Goal: Task Accomplishment & Management: Manage account settings

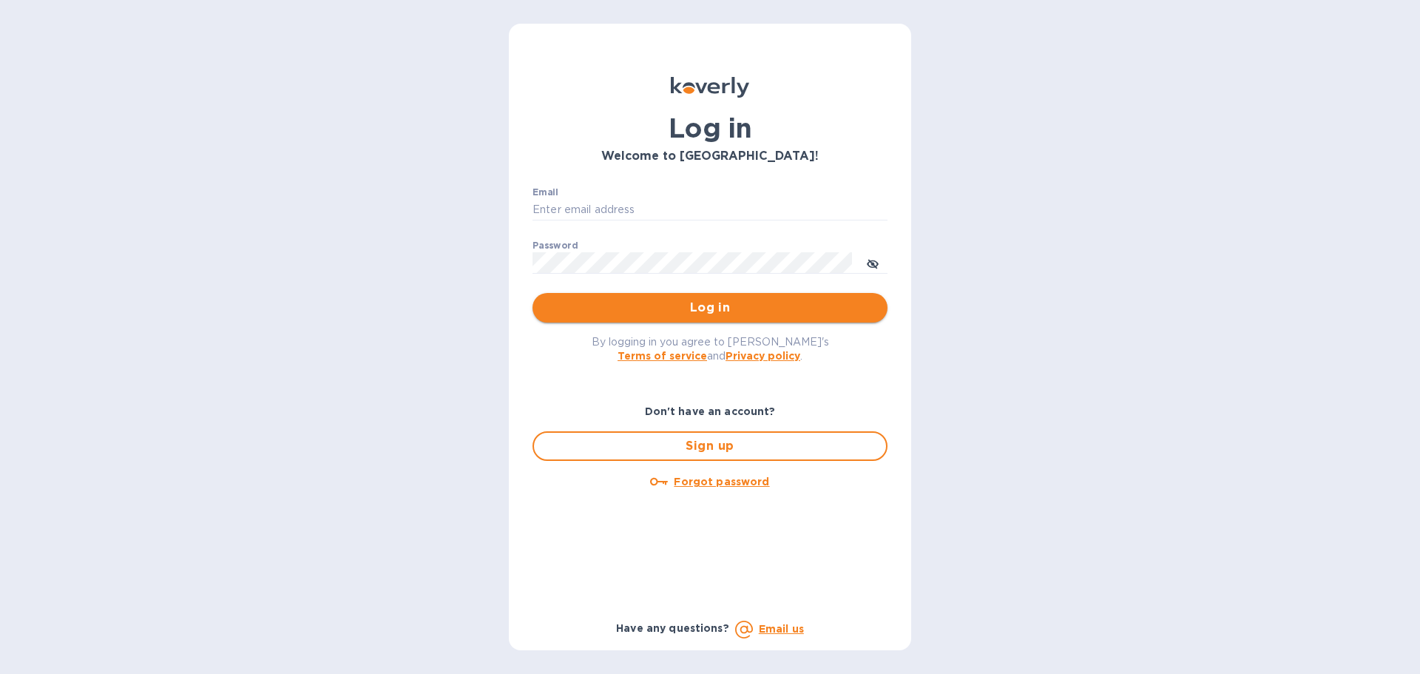
type input "[PERSON_NAME][EMAIL_ADDRESS][DOMAIN_NAME]"
click at [665, 307] on span "Log in" at bounding box center [709, 308] width 331 height 18
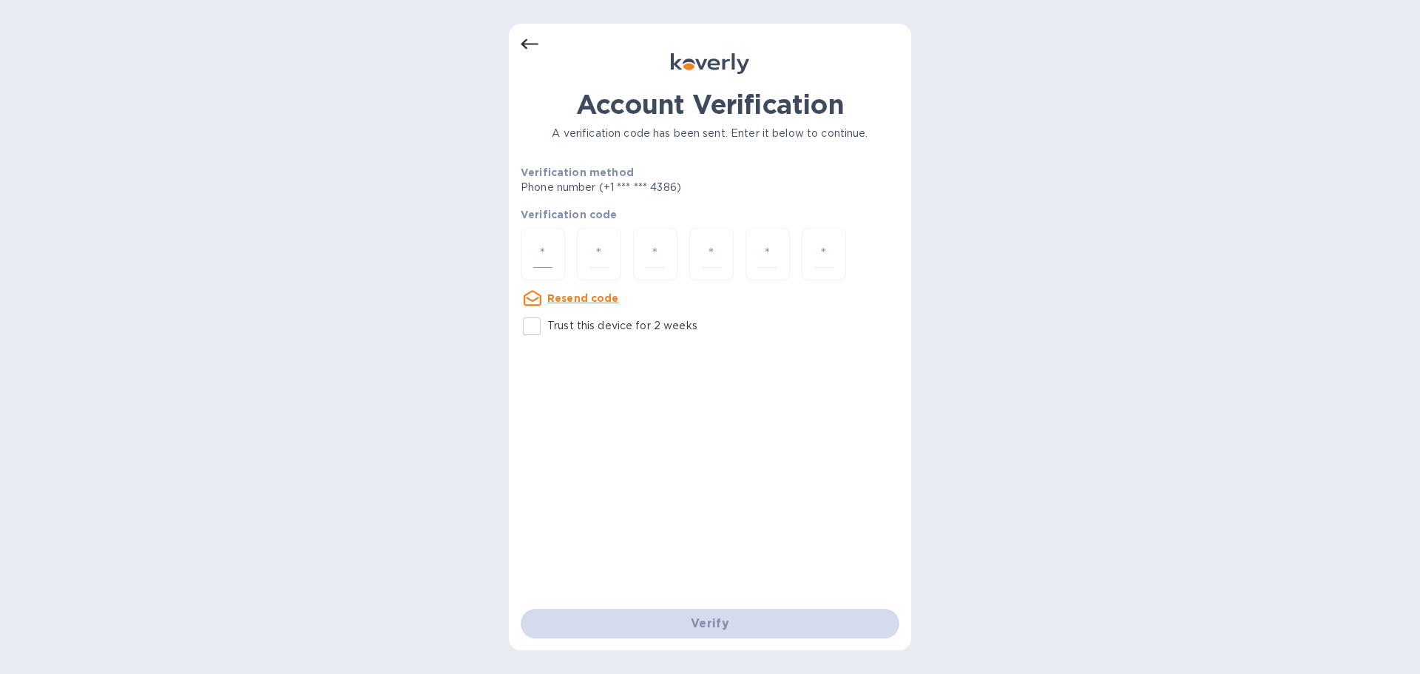
click at [547, 254] on input "number" at bounding box center [542, 253] width 19 height 27
type input "1"
type input "8"
type input "2"
type input "6"
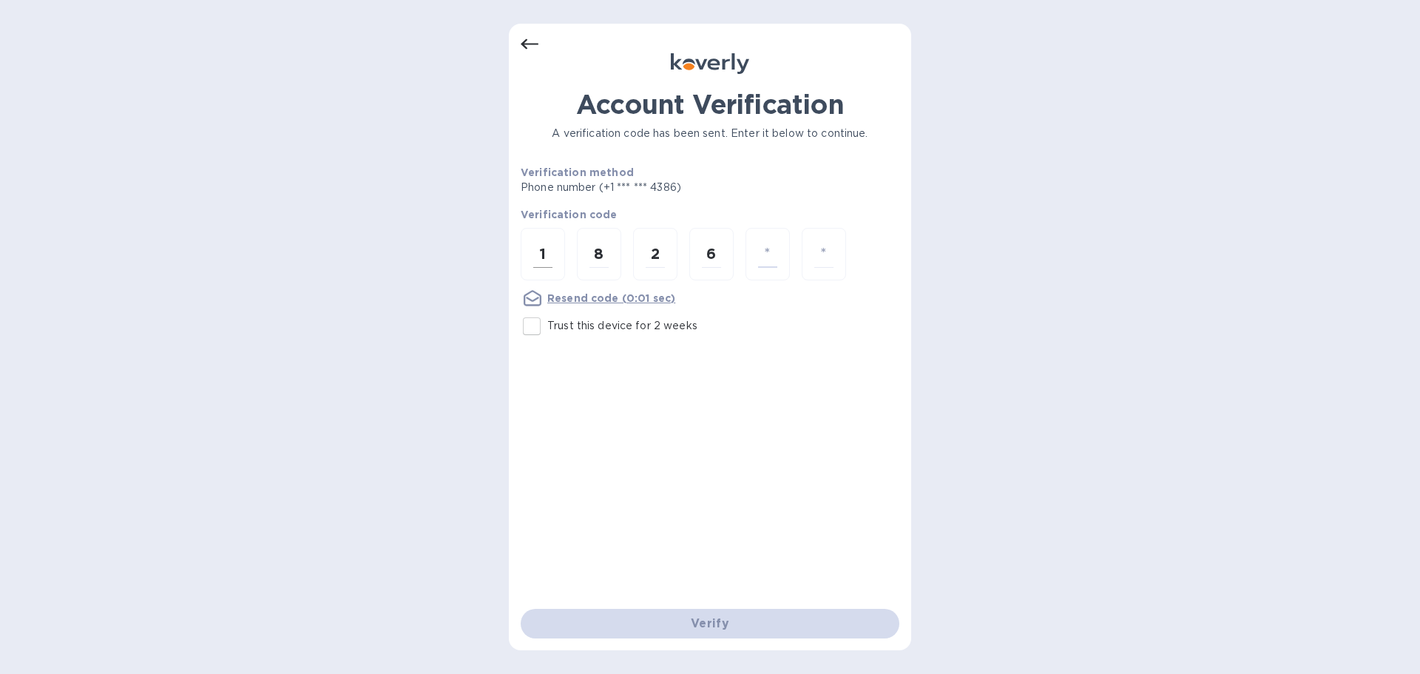
type input "3"
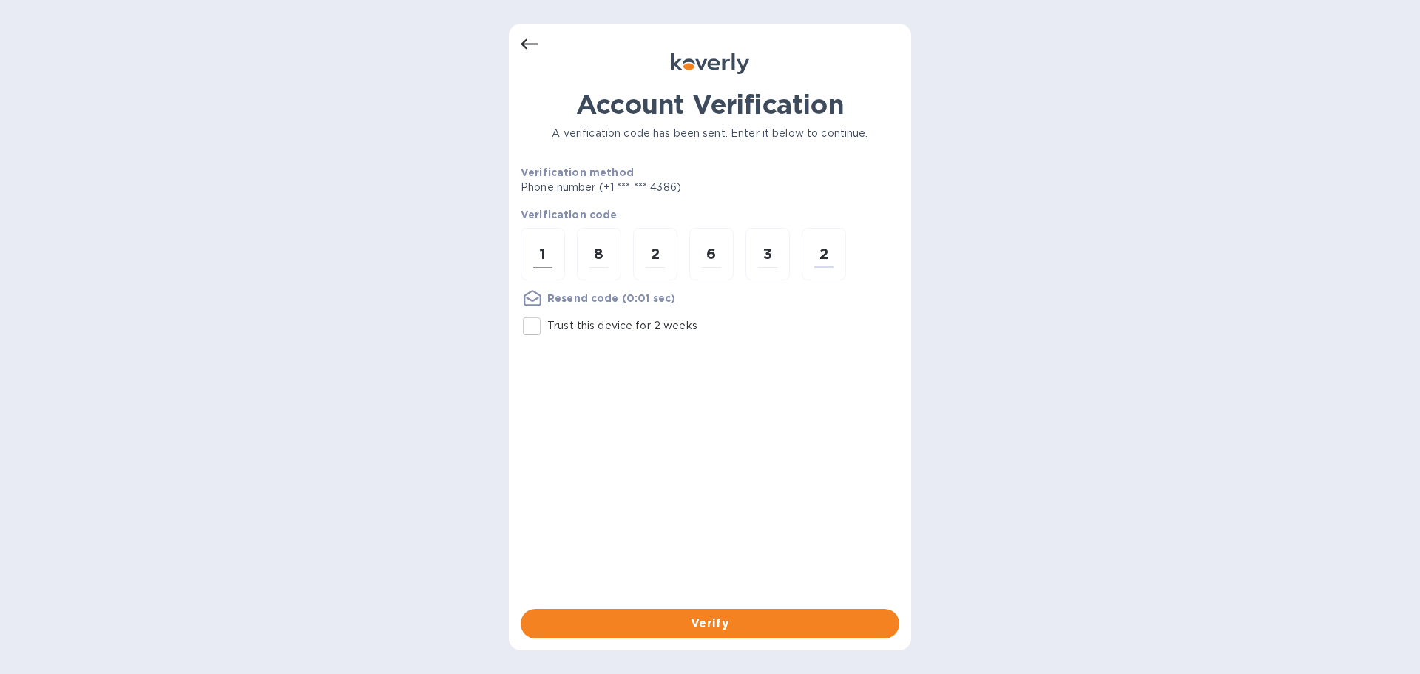
type input "2"
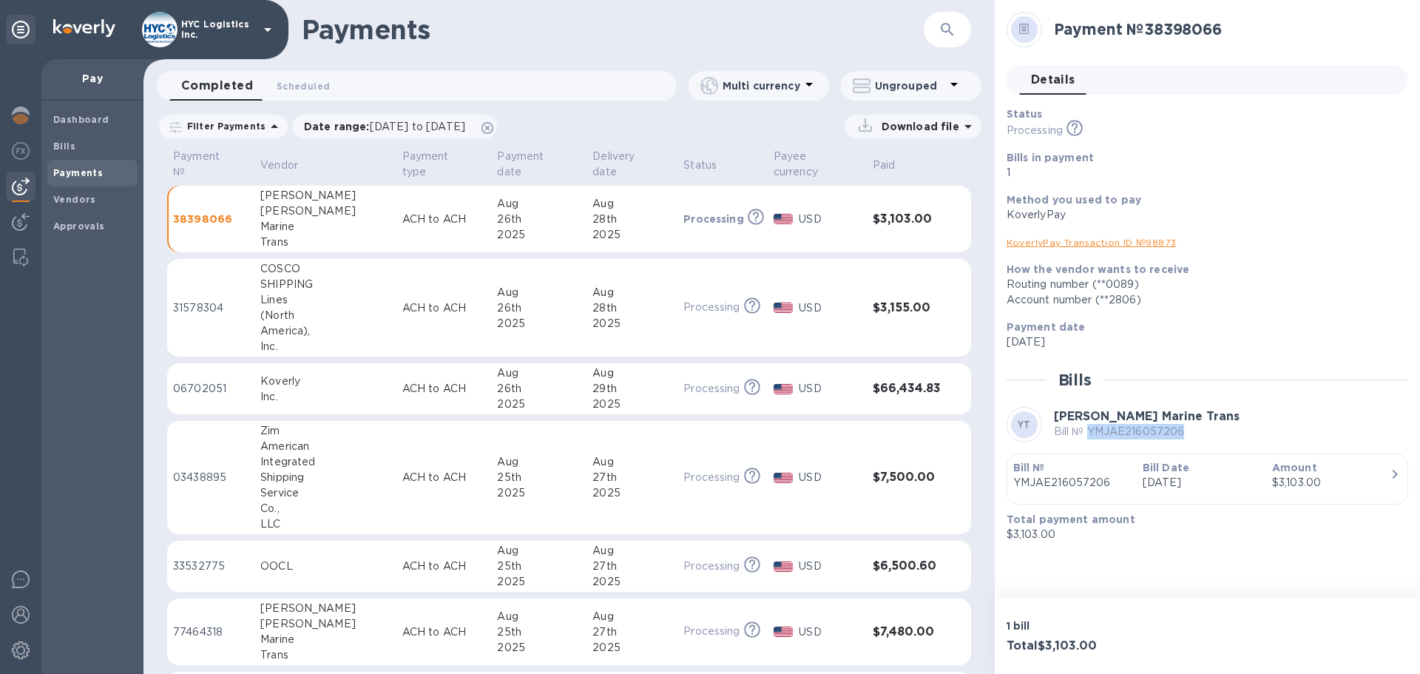
drag, startPoint x: 1208, startPoint y: 441, endPoint x: 1091, endPoint y: 434, distance: 117.1
click at [1091, 434] on div "YT Yang Ming Marine Trans Bill № YMJAE216057206" at bounding box center [1208, 425] width 402 height 36
copy p "YMJAE216057206"
click at [1127, 430] on p "Bill № 208 7485333" at bounding box center [1214, 432] width 320 height 16
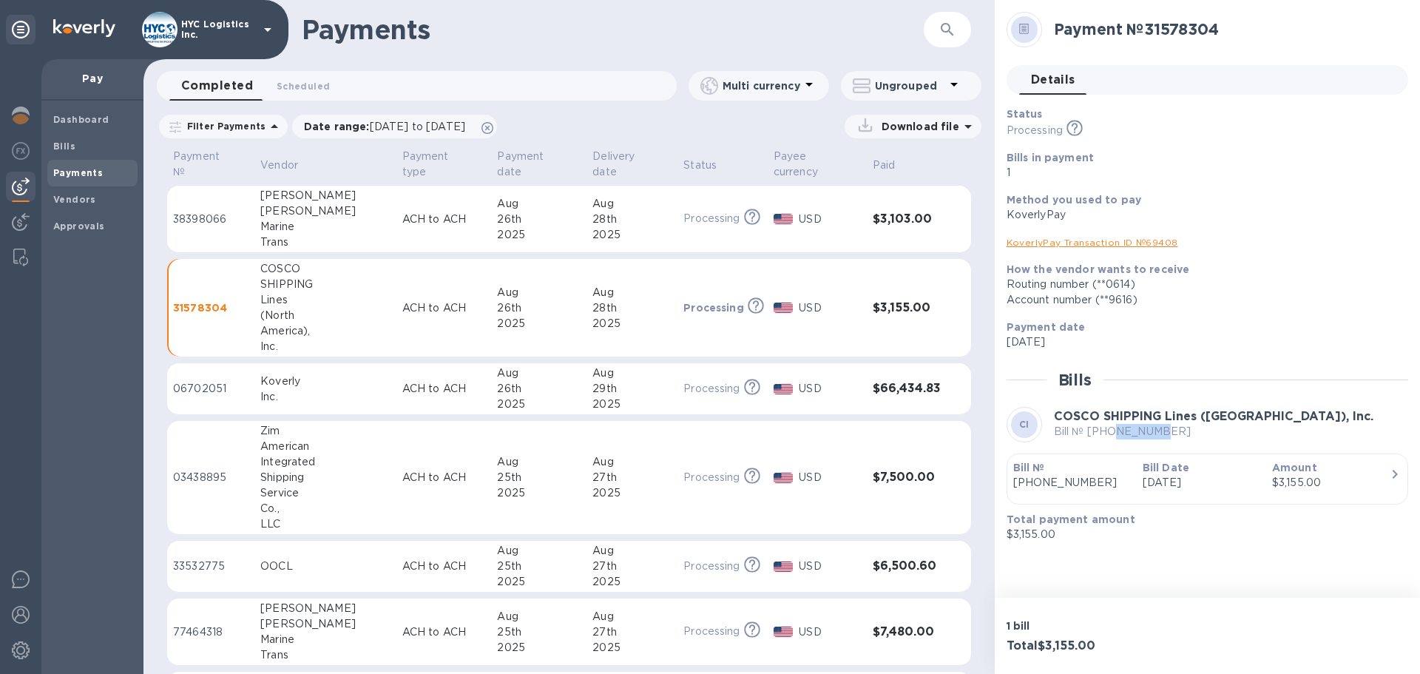
copy p "7485333"
